Goal: Task Accomplishment & Management: Manage account settings

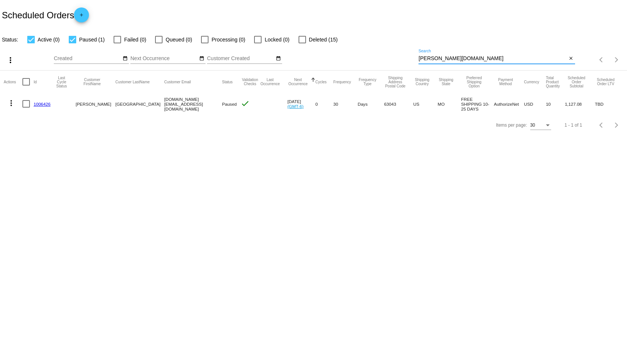
click at [456, 58] on input "deborah.boston" at bounding box center [492, 59] width 148 height 6
drag, startPoint x: 463, startPoint y: 58, endPoint x: 396, endPoint y: 58, distance: 67.2
click at [396, 58] on div "more_vert Sep Jan Feb Mar Apr 1" at bounding box center [313, 57] width 627 height 27
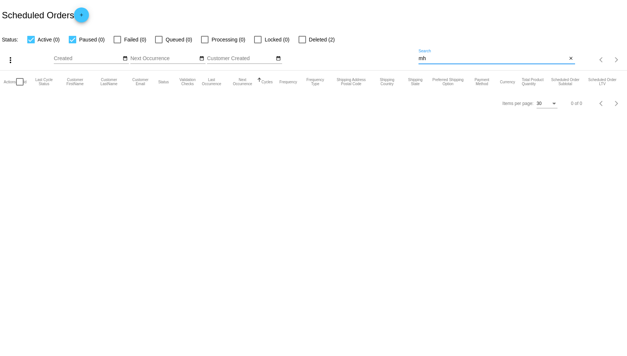
type input "m"
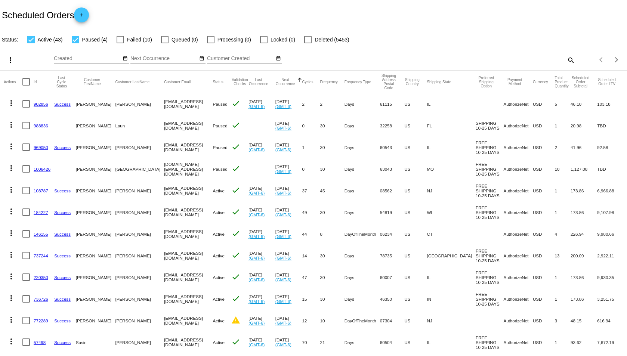
click at [566, 60] on mat-icon "search" at bounding box center [570, 60] width 9 height 12
click at [504, 57] on input "Search" at bounding box center [496, 59] width 156 height 6
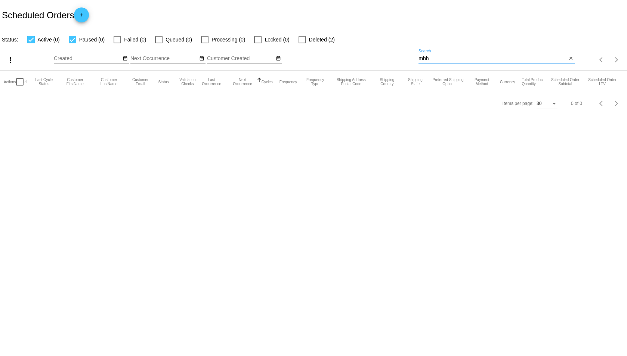
type input "mhh"
click at [71, 43] on div at bounding box center [72, 39] width 7 height 7
click at [72, 43] on input "Paused (0)" at bounding box center [72, 43] width 0 height 0
checkbox input "false"
click at [71, 41] on app-dashboard-scheduled-orders "Scheduled Orders add Status: Active (0) Paused (0) Failed (0) Queued (0) Proces…" at bounding box center [313, 57] width 627 height 114
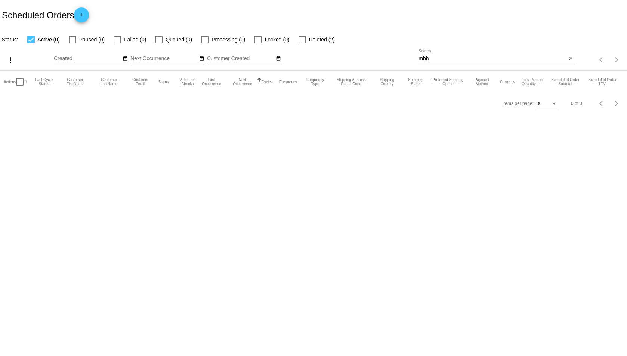
click at [445, 58] on input "mhh" at bounding box center [492, 59] width 148 height 6
type input "m"
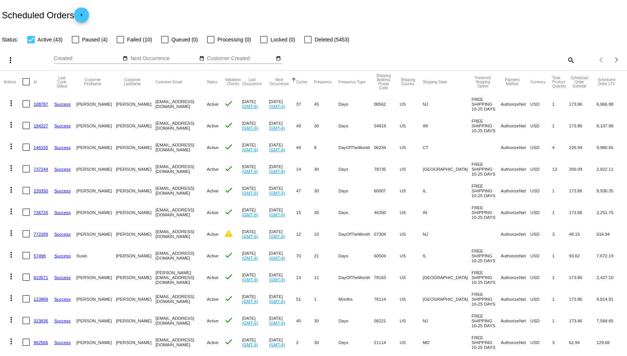
click at [566, 60] on mat-icon "search" at bounding box center [570, 60] width 9 height 12
click at [462, 61] on input "Search" at bounding box center [496, 59] width 156 height 6
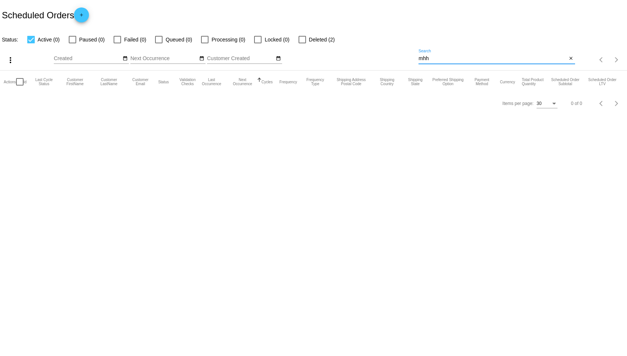
type input "mhh"
click at [299, 38] on div at bounding box center [301, 39] width 7 height 7
click at [302, 43] on input "Deleted (2)" at bounding box center [302, 43] width 0 height 0
checkbox input "true"
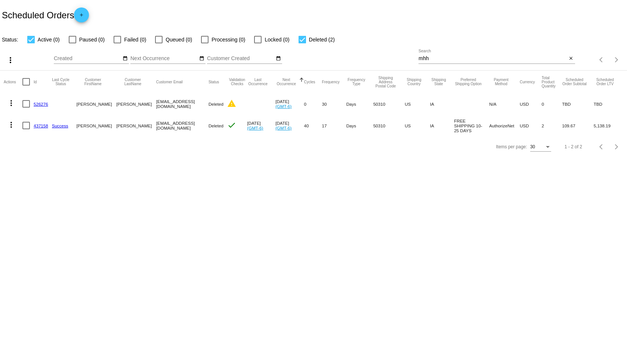
click at [40, 126] on link "437158" at bounding box center [41, 125] width 15 height 5
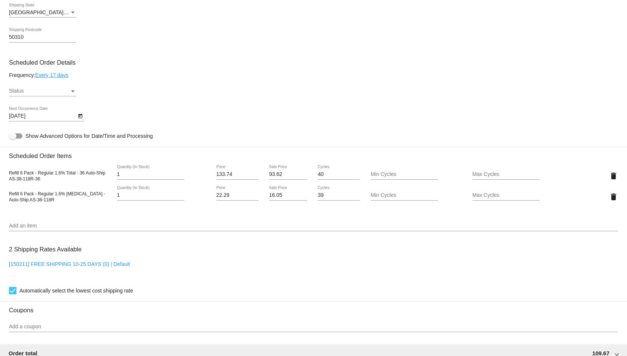
scroll to position [373, 0]
click at [72, 92] on div "Status" at bounding box center [73, 92] width 4 height 2
click at [25, 94] on span "Active" at bounding box center [42, 92] width 67 height 16
click at [80, 116] on icon "Open calendar" at bounding box center [80, 116] width 4 height 4
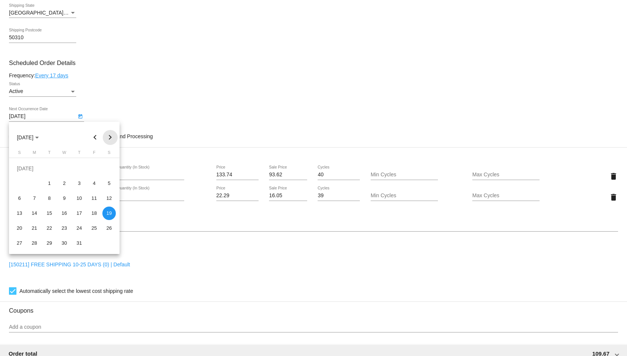
click at [111, 136] on button "Next month" at bounding box center [110, 137] width 15 height 15
click at [107, 185] on div "6" at bounding box center [108, 183] width 13 height 13
type input "[DATE]"
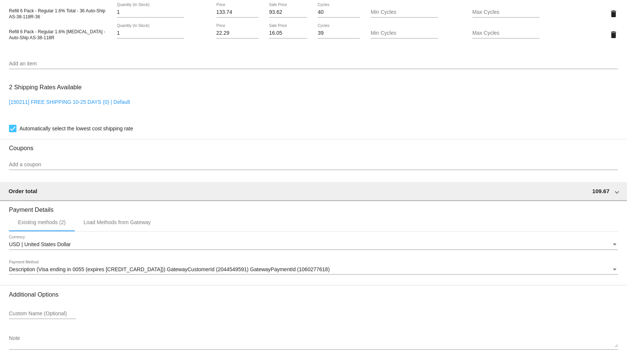
scroll to position [570, 0]
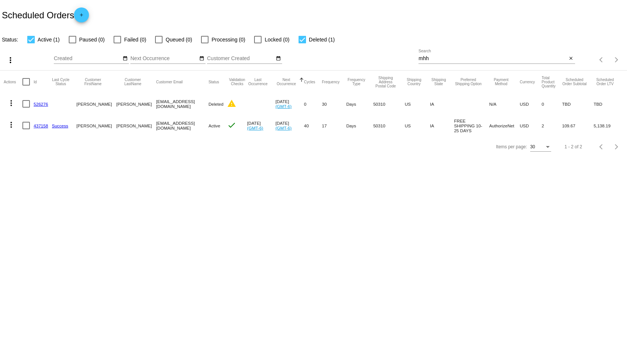
click at [38, 126] on link "437158" at bounding box center [41, 125] width 15 height 5
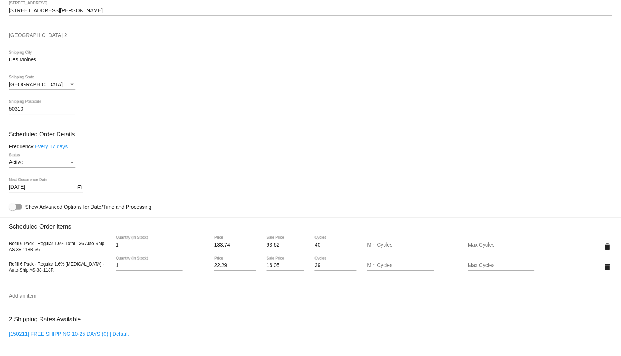
scroll to position [336, 0]
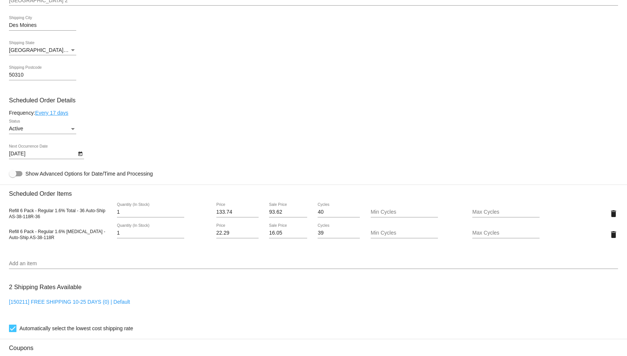
click at [65, 114] on link "Every 17 days" at bounding box center [51, 113] width 33 height 6
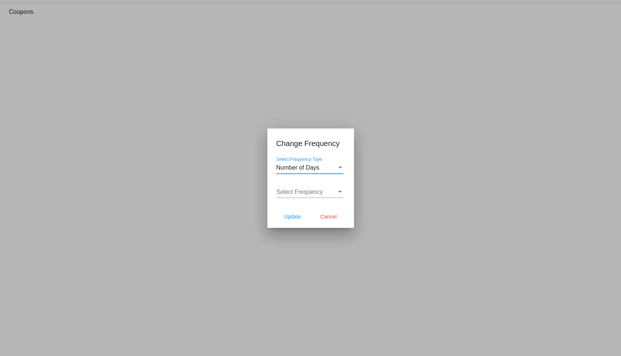
click at [341, 168] on div "Select Frequency Type" at bounding box center [340, 168] width 4 height 2
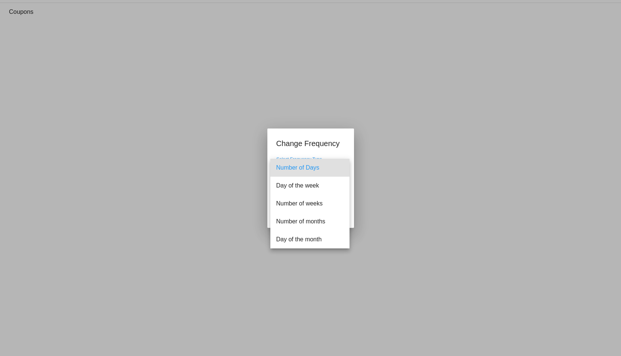
click at [318, 168] on span "Number of Days" at bounding box center [309, 168] width 67 height 18
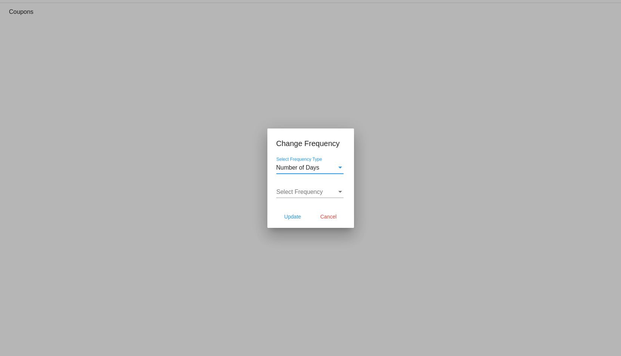
click at [341, 192] on div "Select Frequency" at bounding box center [340, 192] width 4 height 2
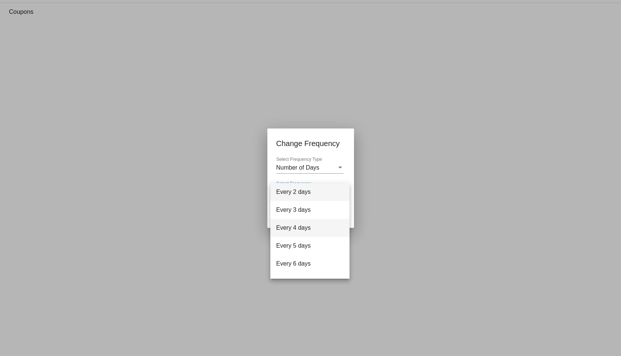
scroll to position [30, 0]
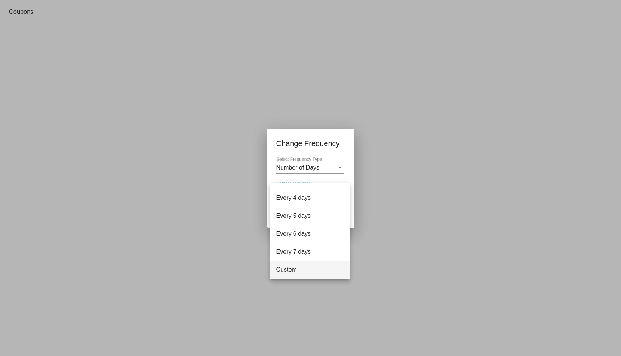
click at [299, 270] on span "Custom" at bounding box center [309, 270] width 67 height 18
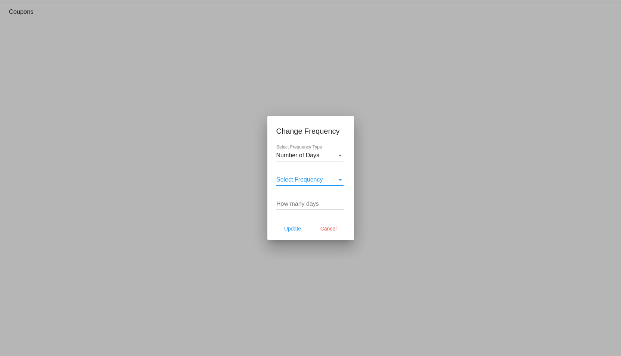
click at [301, 206] on input "How many days" at bounding box center [309, 204] width 67 height 7
type input "30"
click at [339, 179] on div "Select Frequency" at bounding box center [340, 180] width 4 height 2
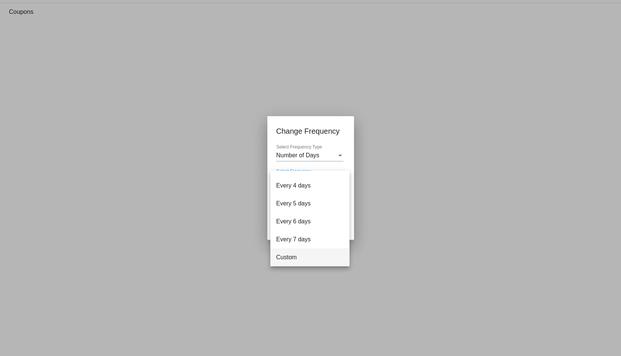
click at [301, 262] on span "Custom" at bounding box center [309, 257] width 67 height 18
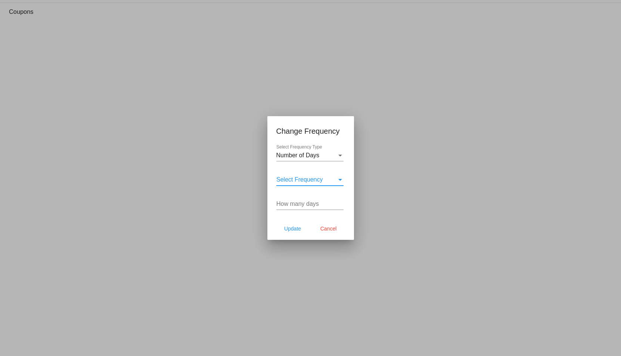
click at [314, 208] on div "How many days" at bounding box center [309, 201] width 67 height 17
type input "30"
click at [287, 227] on span "Update" at bounding box center [292, 229] width 17 height 6
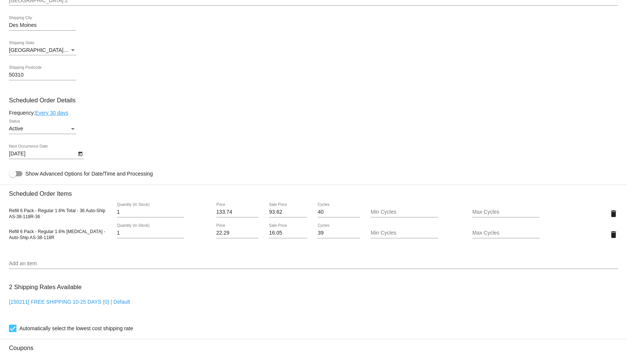
type input "[DATE]"
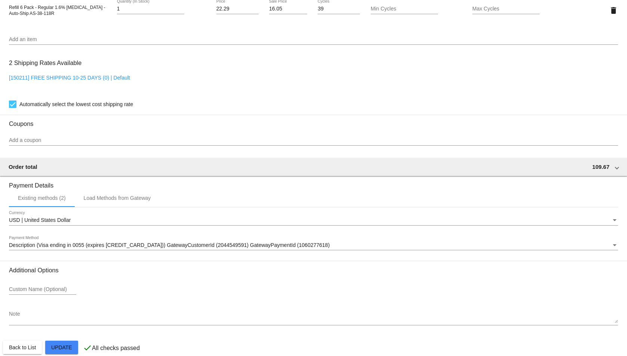
scroll to position [570, 0]
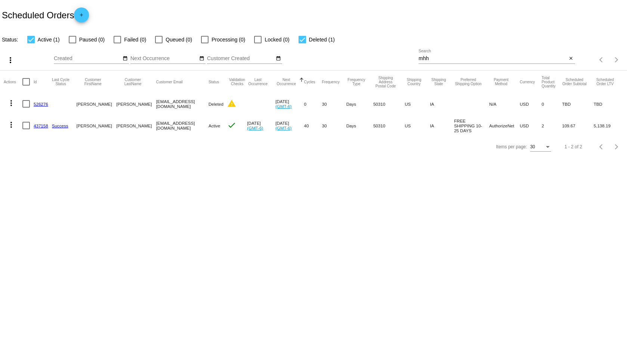
click at [39, 125] on link "437158" at bounding box center [41, 125] width 15 height 5
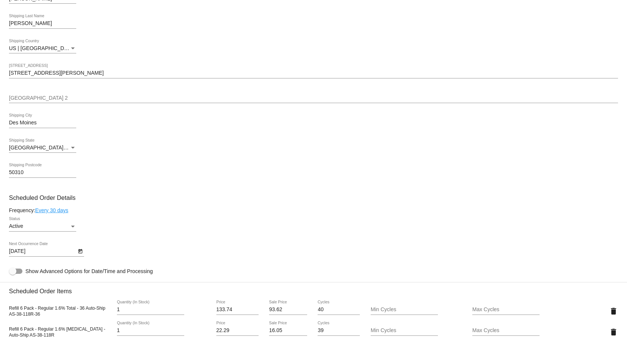
scroll to position [261, 0]
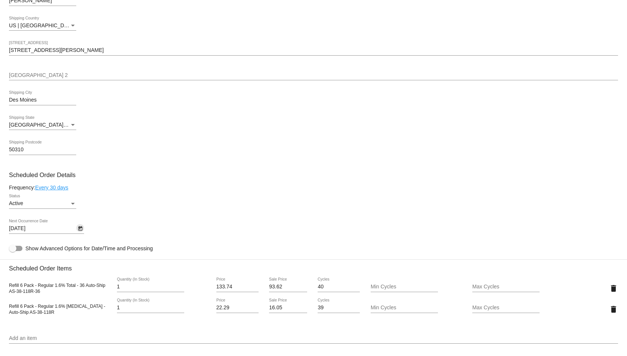
click at [80, 229] on icon "Open calendar" at bounding box center [80, 228] width 4 height 4
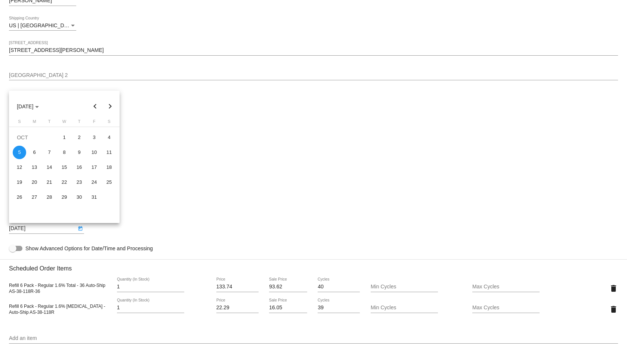
click at [95, 108] on button "Previous month" at bounding box center [95, 106] width 15 height 15
click at [110, 154] on div "6" at bounding box center [108, 152] width 13 height 13
type input "[DATE]"
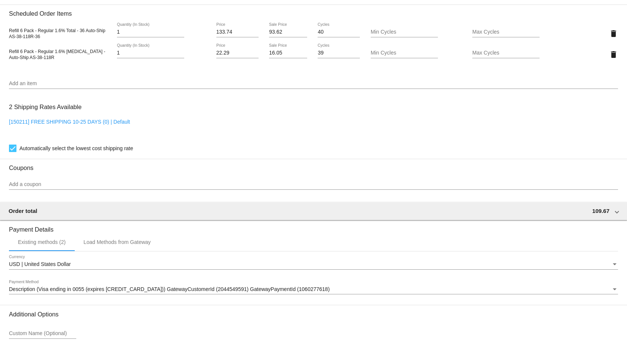
scroll to position [570, 0]
